Goal: Information Seeking & Learning: Check status

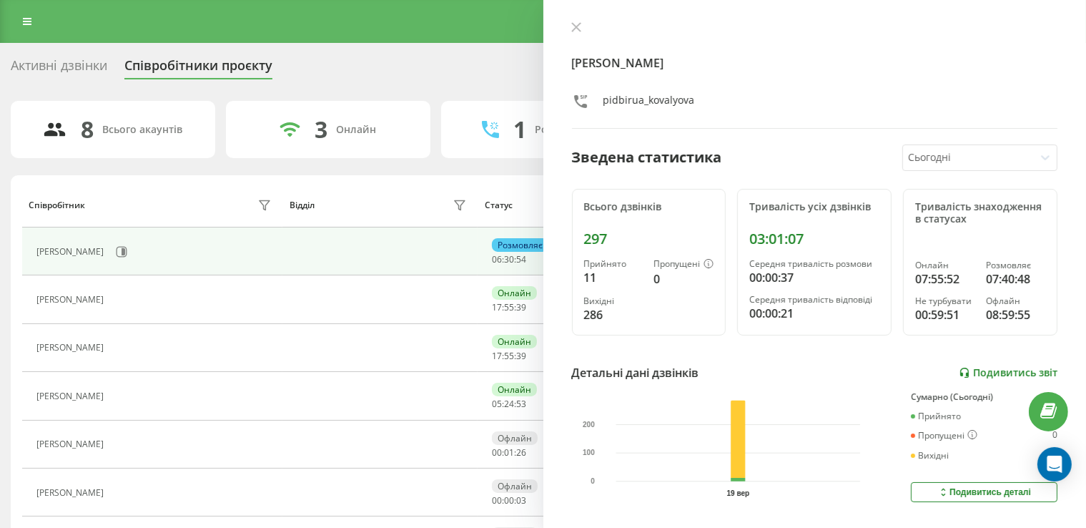
drag, startPoint x: 0, startPoint y: 0, endPoint x: 1019, endPoint y: 369, distance: 1083.5
click at [1020, 369] on link "Подивитись звіт" at bounding box center [1008, 373] width 99 height 12
click at [29, 15] on link at bounding box center [27, 21] width 26 height 20
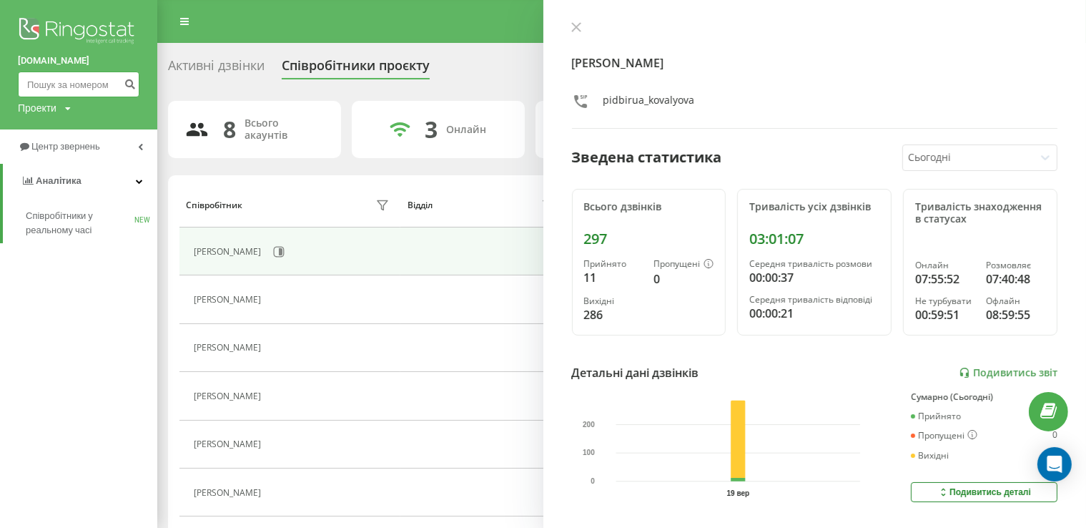
click at [54, 78] on input at bounding box center [79, 84] width 122 height 26
paste input "673618202"
type input "673618202"
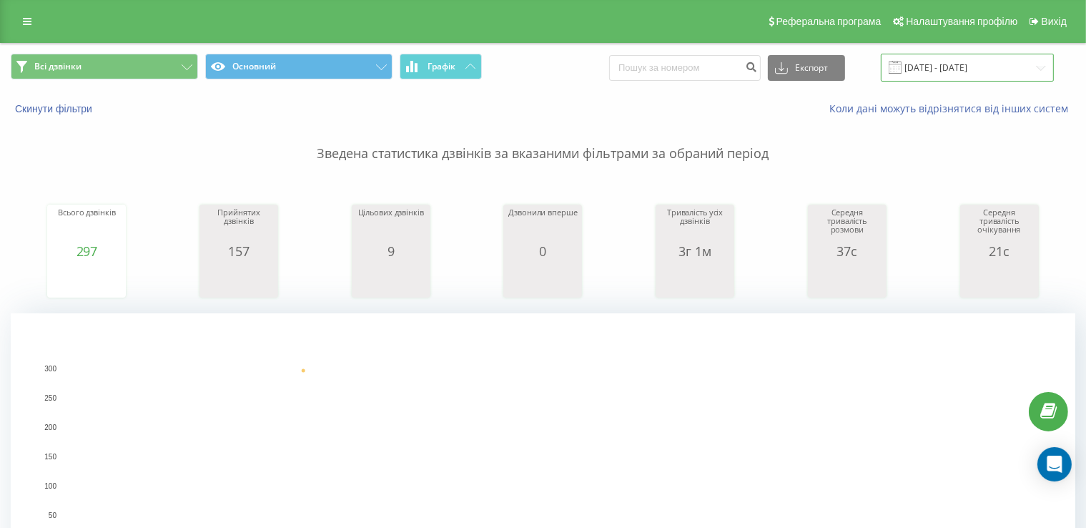
click at [925, 77] on input "19.09.2025 - 19.09.2025" at bounding box center [967, 68] width 173 height 28
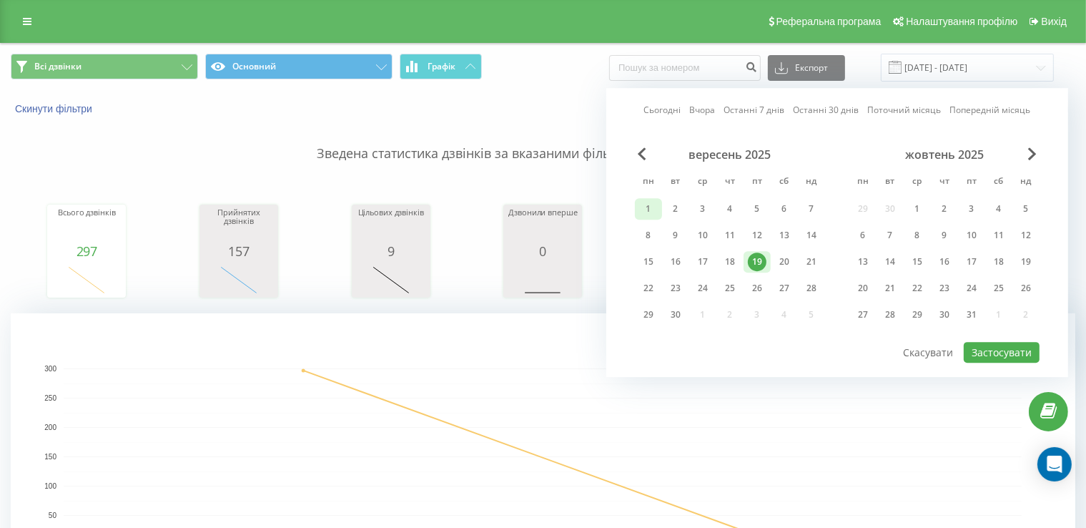
click at [651, 205] on div "1" at bounding box center [648, 208] width 19 height 19
click at [758, 257] on div "19" at bounding box center [757, 261] width 19 height 19
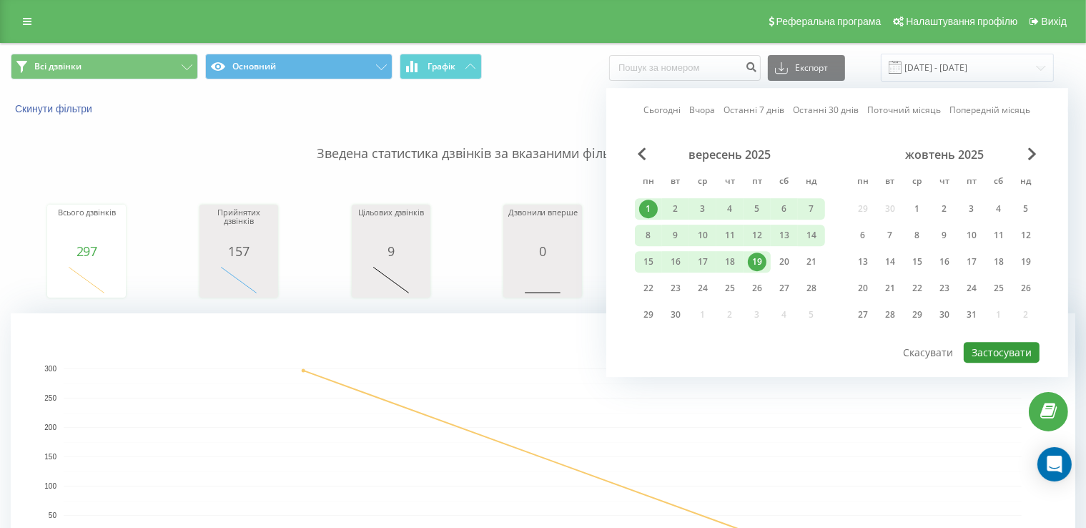
click at [997, 346] on button "Застосувати" at bounding box center [1002, 352] width 76 height 21
type input "01.09.2025 - 19.09.2025"
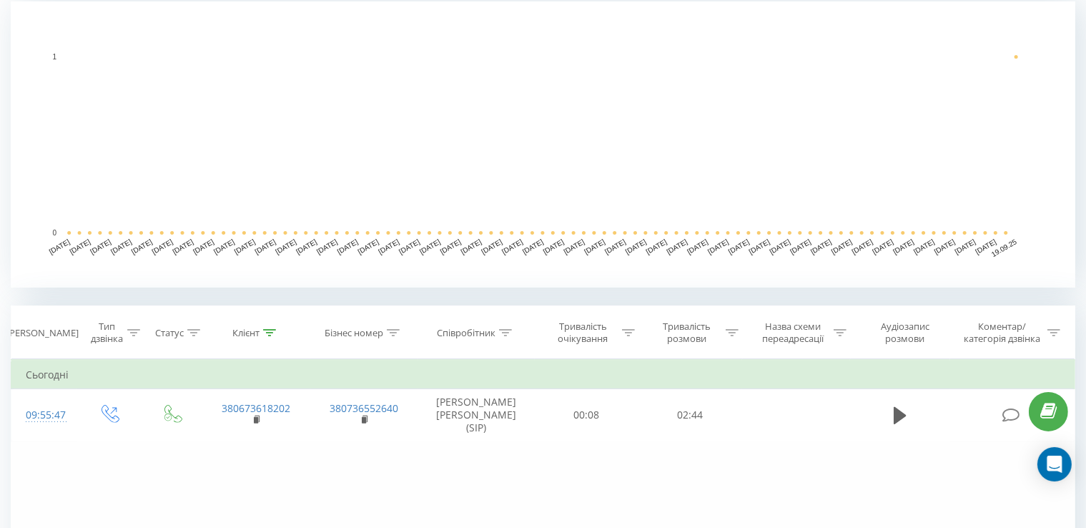
scroll to position [357, 0]
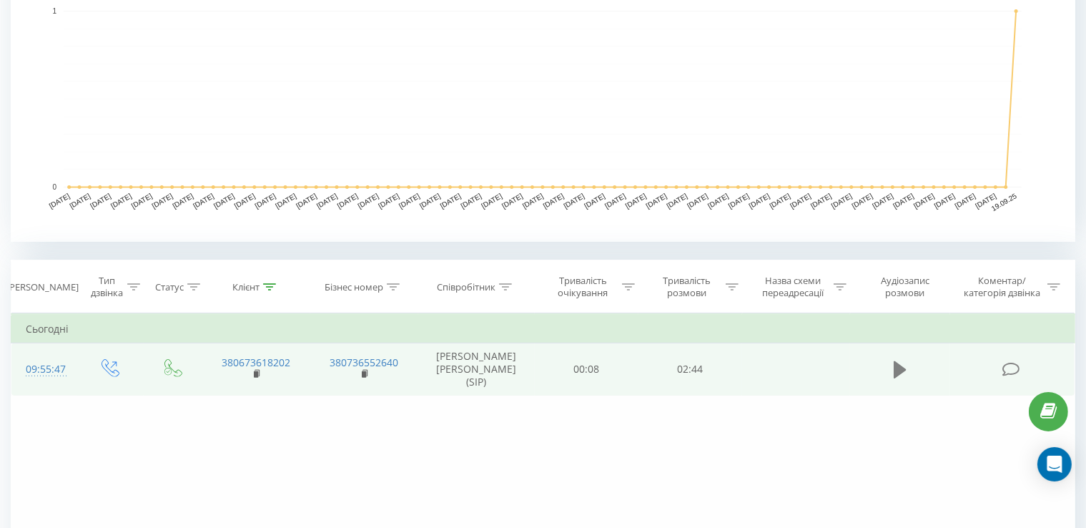
click at [895, 367] on icon at bounding box center [900, 369] width 13 height 17
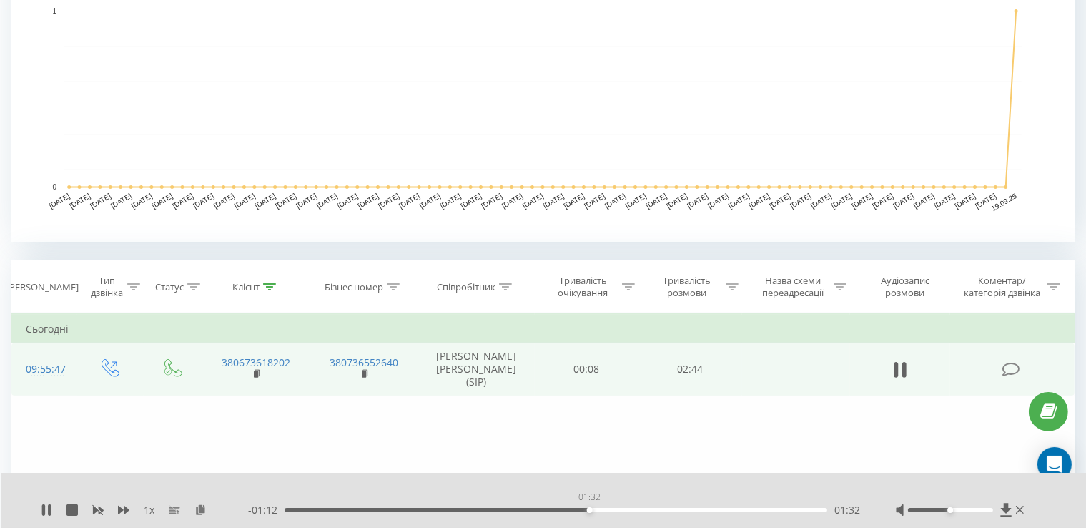
drag, startPoint x: 287, startPoint y: 510, endPoint x: 589, endPoint y: 509, distance: 301.7
click at [589, 510] on div "01:32" at bounding box center [590, 510] width 6 height 6
drag, startPoint x: 640, startPoint y: 508, endPoint x: 662, endPoint y: 513, distance: 22.7
click at [662, 513] on div "- 00:50 01:54 01:54" at bounding box center [554, 510] width 612 height 14
drag, startPoint x: 674, startPoint y: 510, endPoint x: 688, endPoint y: 513, distance: 14.6
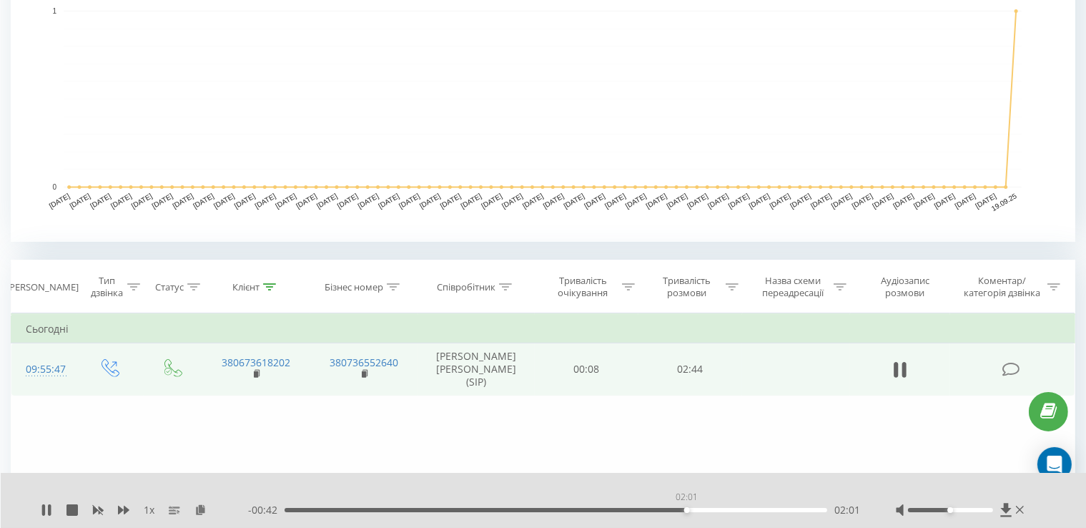
click at [688, 513] on div "- 00:42 02:01 02:01" at bounding box center [554, 510] width 612 height 14
drag, startPoint x: 741, startPoint y: 508, endPoint x: 486, endPoint y: 528, distance: 256.0
drag, startPoint x: 49, startPoint y: 506, endPoint x: 55, endPoint y: 477, distance: 30.0
click at [46, 503] on div "1 x" at bounding box center [144, 510] width 207 height 14
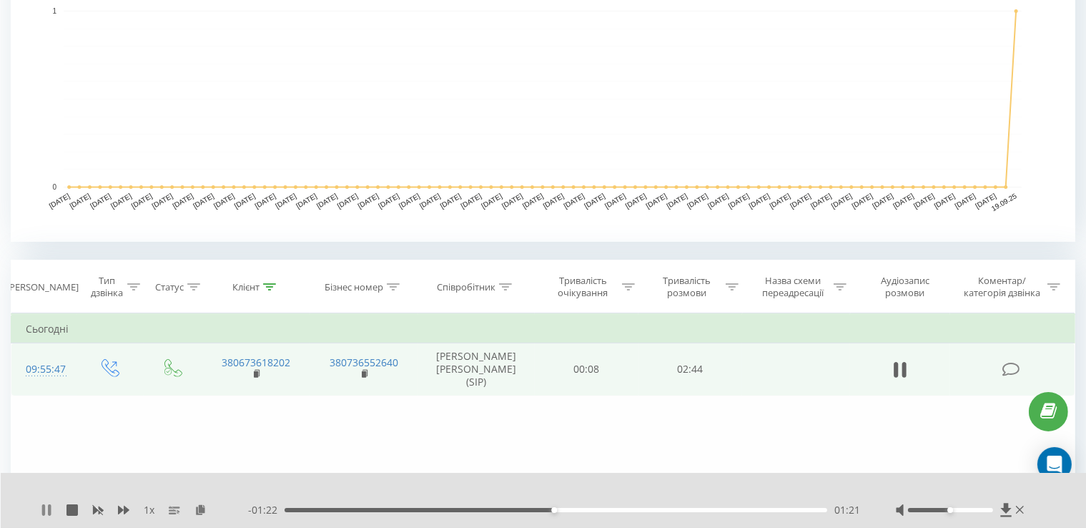
click at [52, 508] on div "1 x" at bounding box center [144, 510] width 207 height 14
click at [46, 508] on icon at bounding box center [46, 509] width 11 height 11
